Goal: Navigation & Orientation: Find specific page/section

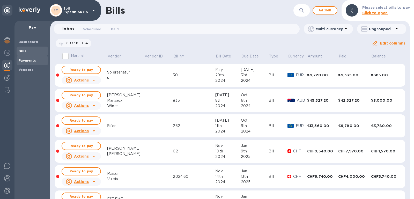
click at [31, 60] on b "Payments" at bounding box center [27, 61] width 17 height 4
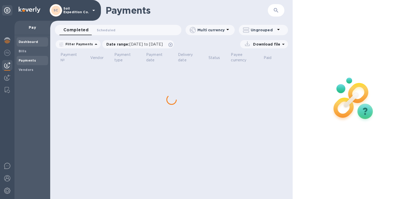
click at [31, 42] on b "Dashboard" at bounding box center [29, 42] width 20 height 4
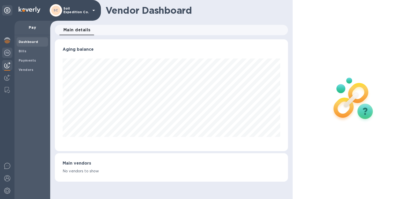
scroll to position [112, 233]
click at [20, 57] on div "Payments" at bounding box center [33, 60] width 32 height 9
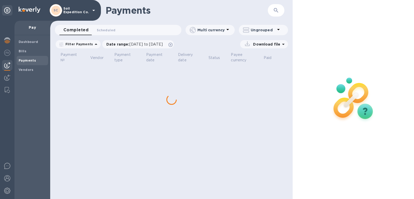
click at [20, 57] on div "Payments" at bounding box center [33, 60] width 32 height 9
click at [24, 53] on span "Bills" at bounding box center [23, 51] width 8 height 5
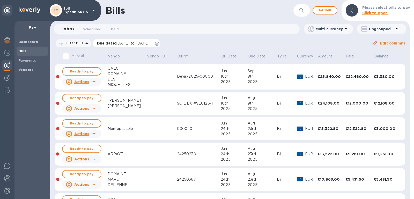
click at [161, 46] on div "Due date : [DATE] to [DATE]" at bounding box center [127, 43] width 68 height 8
click at [159, 45] on icon at bounding box center [157, 44] width 4 height 4
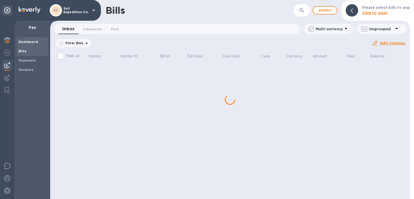
click at [28, 42] on b "Dashboard" at bounding box center [29, 42] width 20 height 4
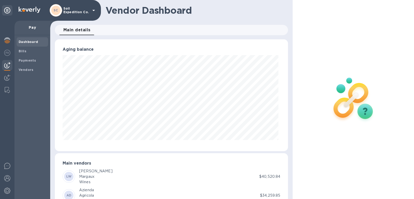
scroll to position [112, 231]
click at [4, 41] on img at bounding box center [7, 40] width 6 height 6
